Goal: Task Accomplishment & Management: Use online tool/utility

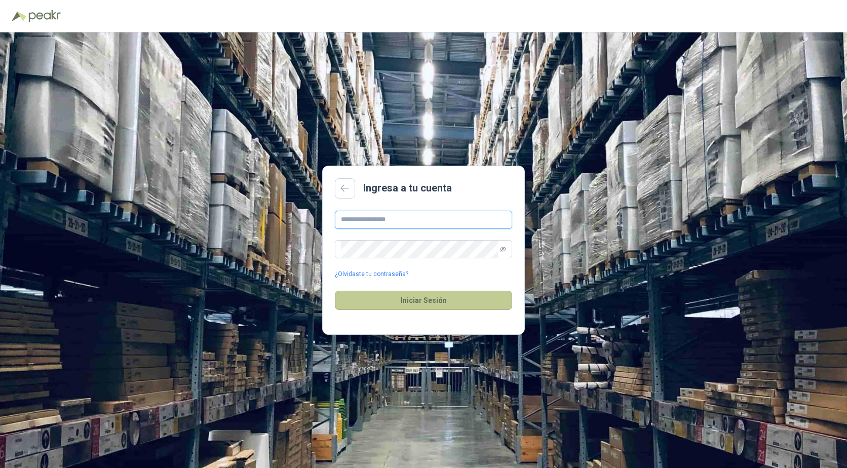
type input "**********"
click at [411, 302] on button "Iniciar Sesión" at bounding box center [423, 300] width 177 height 19
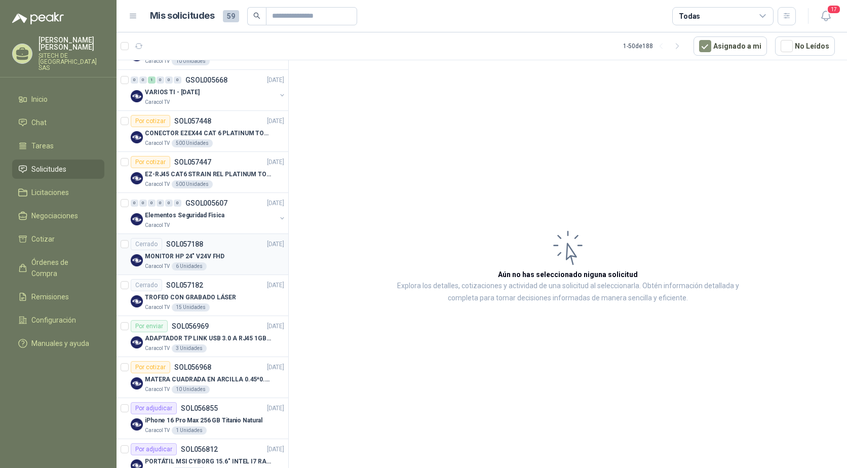
scroll to position [912, 0]
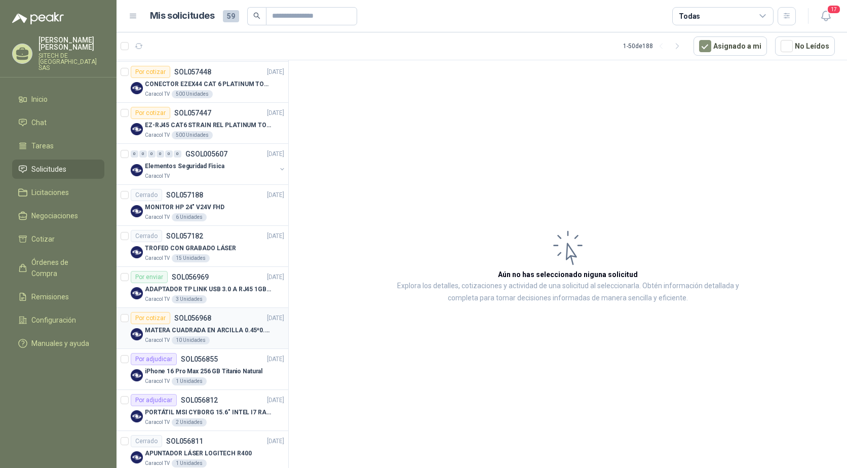
click at [239, 323] on div "Por cotizar SOL056968 22/09/25" at bounding box center [208, 318] width 154 height 12
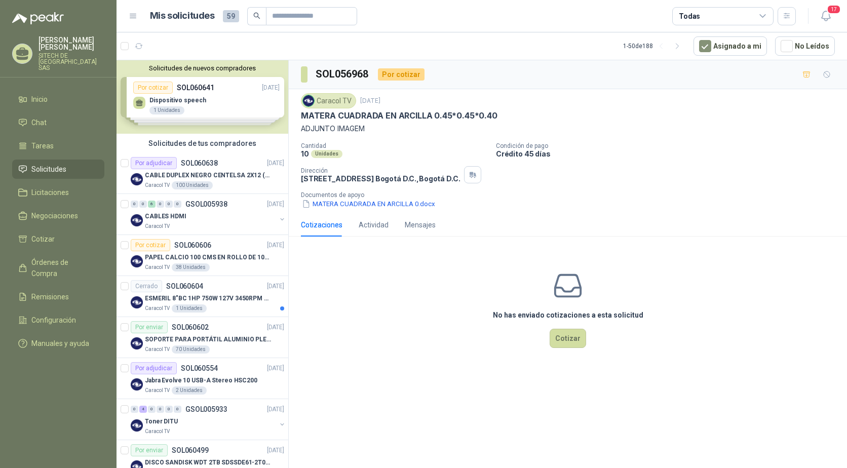
click at [818, 156] on p "Crédito 45 días" at bounding box center [669, 154] width 347 height 9
click at [828, 180] on div "Cantidad 10 Unidades Condición de pago Crédito 45 días Dirección CALLE 103 No.6…" at bounding box center [568, 175] width 534 height 67
click at [444, 318] on div "No has enviado cotizaciones a esta solicitud Cotizar" at bounding box center [568, 309] width 559 height 129
click at [419, 364] on div "No has enviado cotizaciones a esta solicitud Cotizar" at bounding box center [568, 309] width 559 height 129
click at [382, 337] on div "No has enviado cotizaciones a esta solicitud Cotizar" at bounding box center [568, 309] width 559 height 129
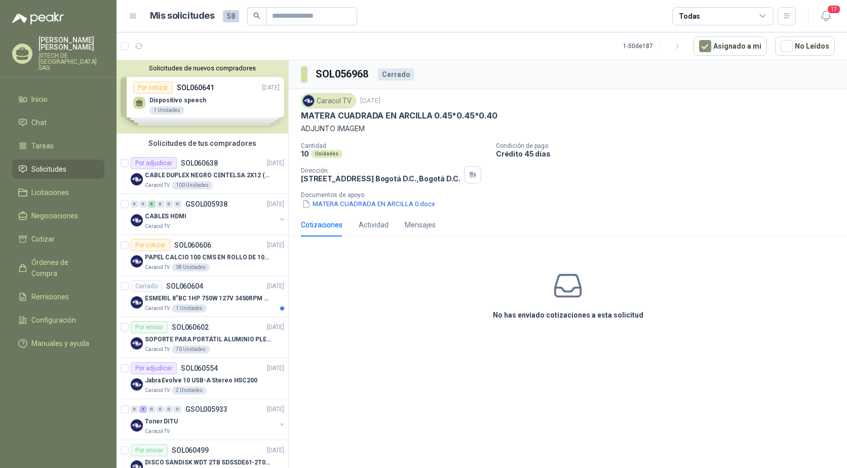
click at [391, 382] on div "SOL056968 Cerrado Caracol TV [DATE] [PERSON_NAME] CUADRADA EN ARCILLA 0.45*0.45…" at bounding box center [568, 266] width 559 height 412
click at [443, 368] on div "SOL056968 Cerrado Caracol TV [DATE] [PERSON_NAME] CUADRADA EN ARCILLA 0.45*0.45…" at bounding box center [568, 266] width 559 height 412
